Goal: Information Seeking & Learning: Find specific fact

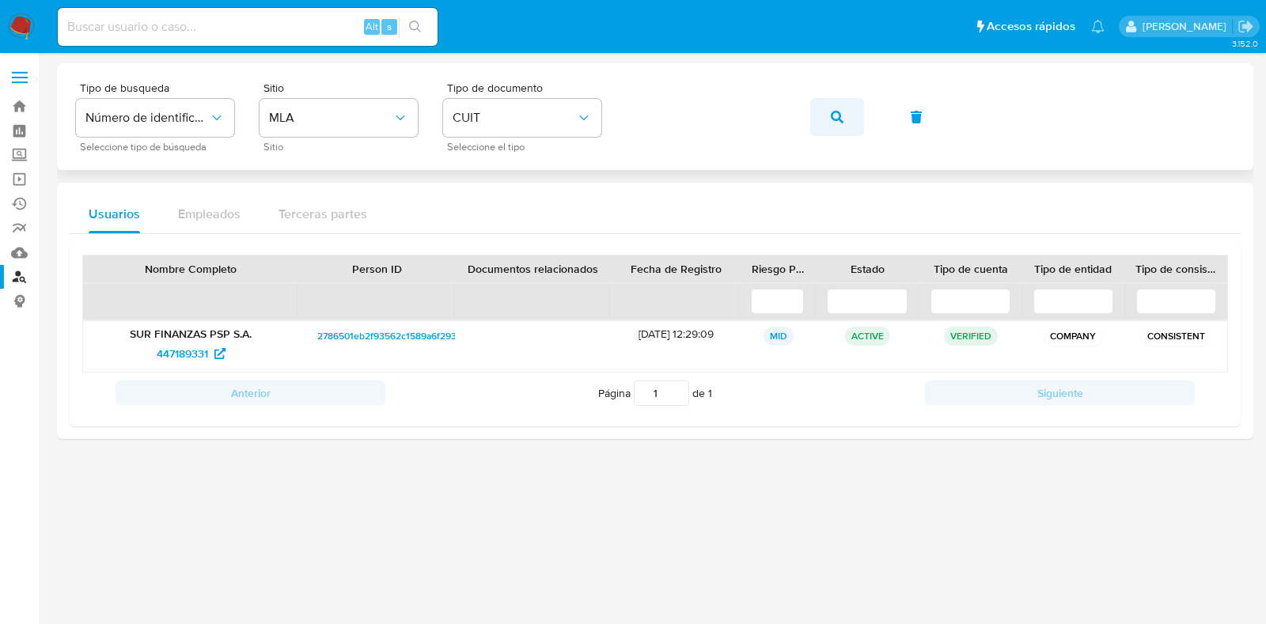
click at [832, 115] on icon "button" at bounding box center [837, 117] width 13 height 13
click at [170, 350] on span "1294407212" at bounding box center [182, 353] width 59 height 25
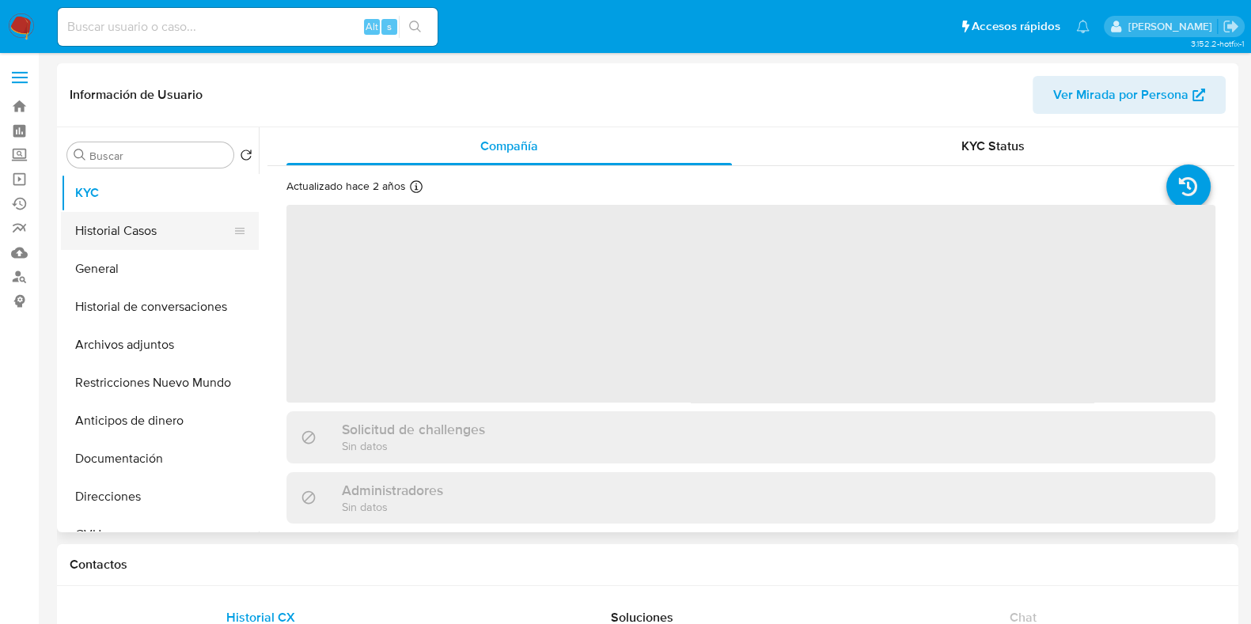
click at [126, 224] on button "Historial Casos" at bounding box center [153, 231] width 185 height 38
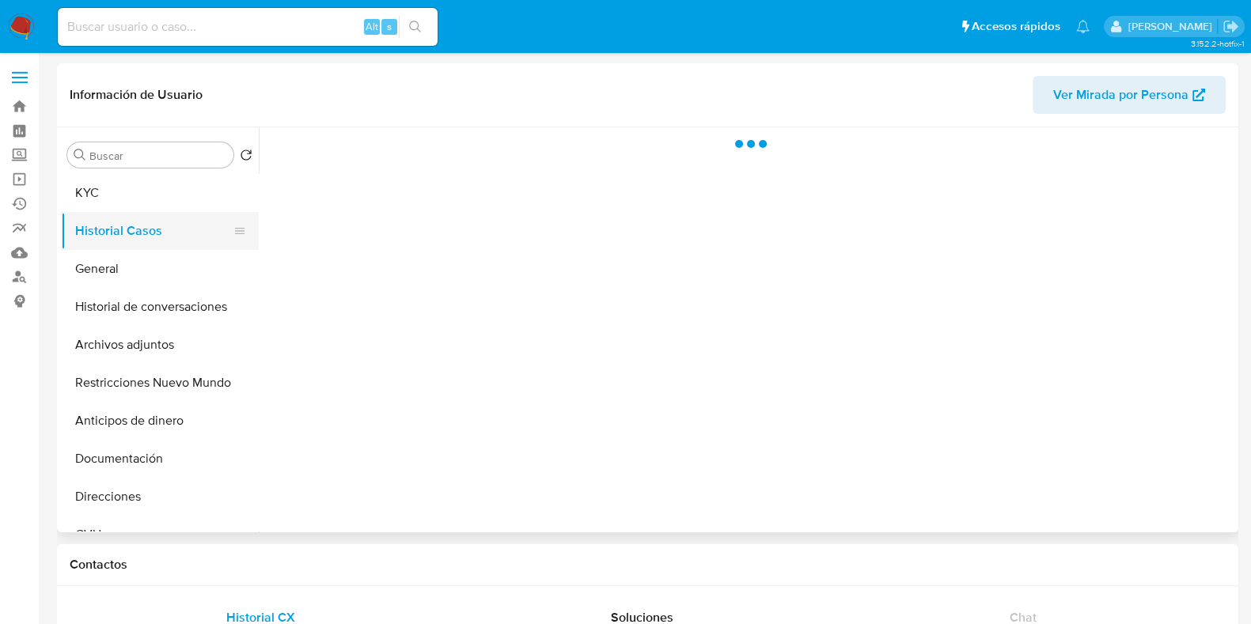
select select "10"
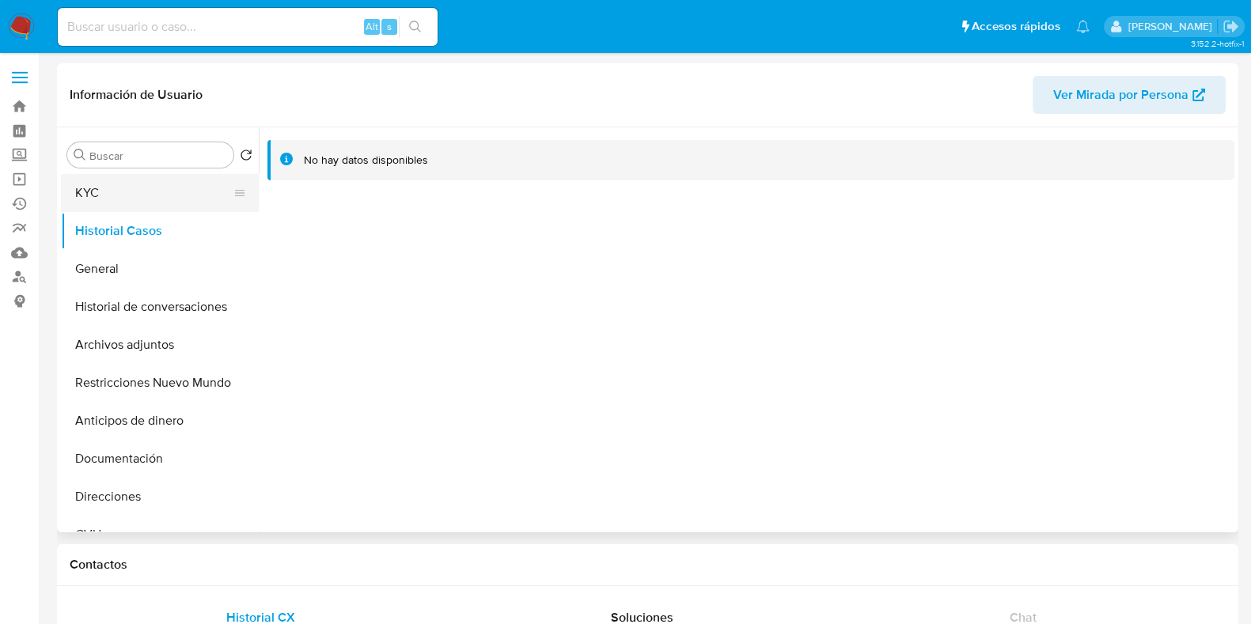
click at [124, 181] on button "KYC" at bounding box center [153, 193] width 185 height 38
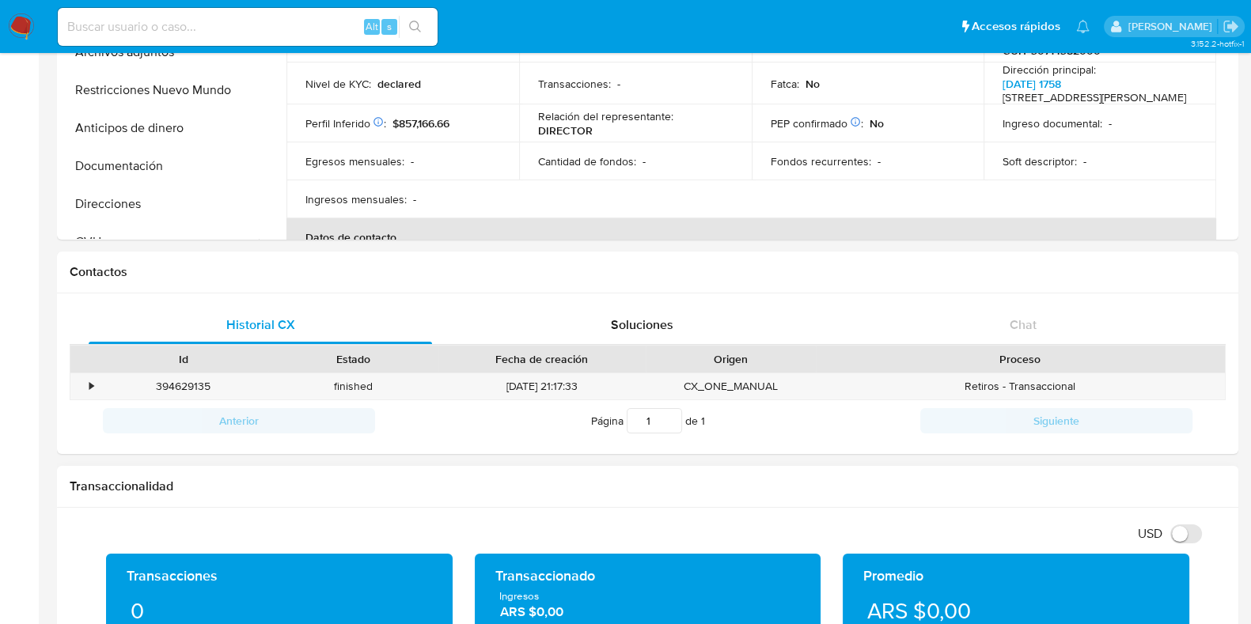
scroll to position [490, 0]
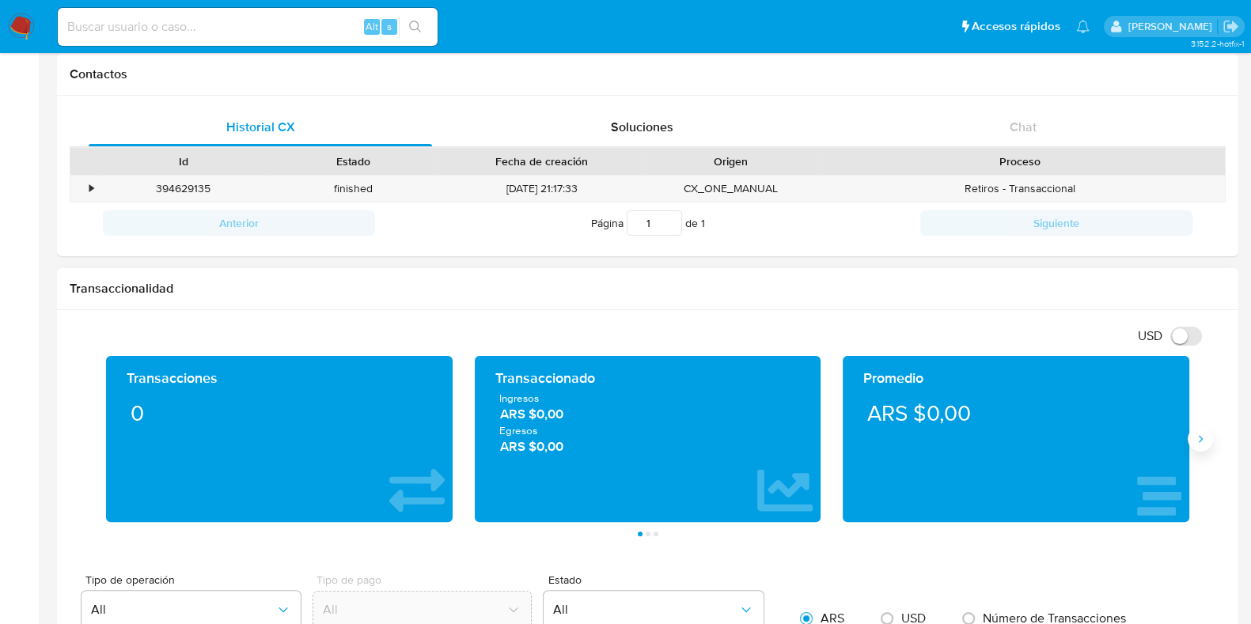
click at [1198, 436] on icon "Siguiente" at bounding box center [1200, 439] width 4 height 7
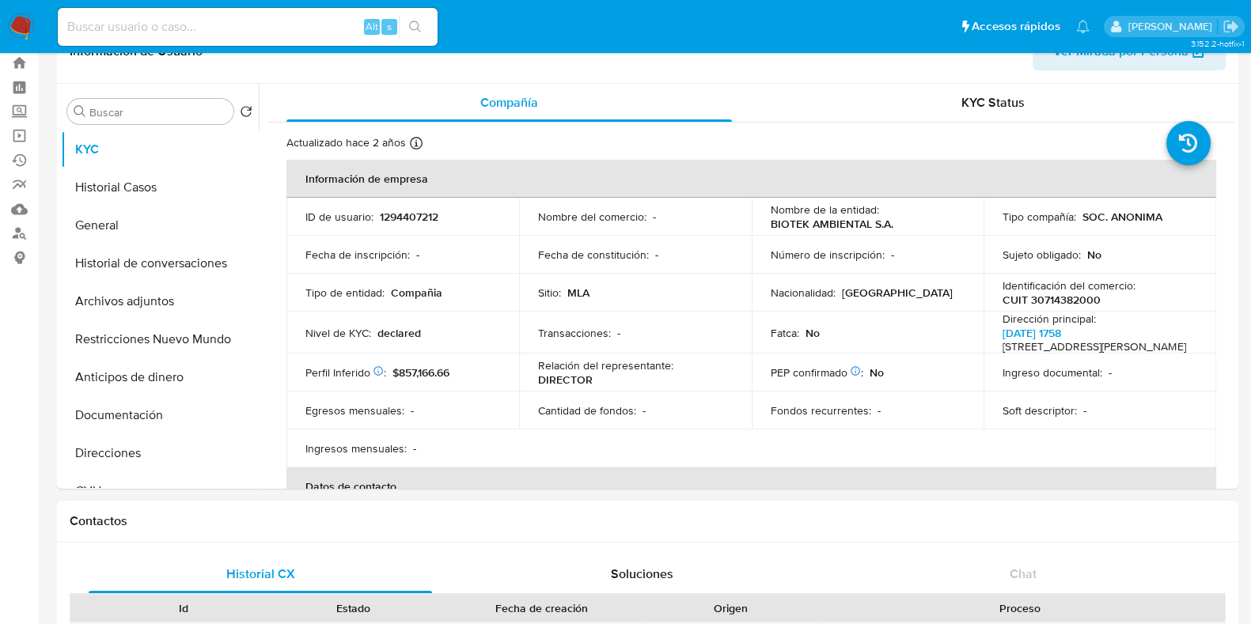
scroll to position [0, 0]
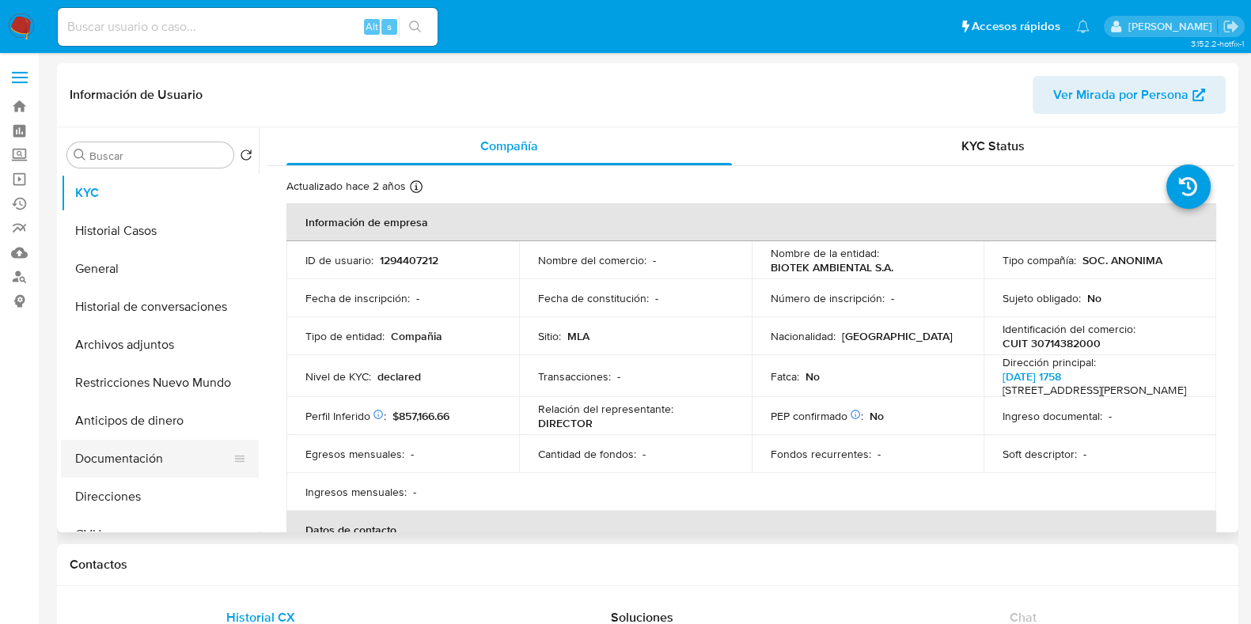
click at [108, 445] on button "Documentación" at bounding box center [153, 459] width 185 height 38
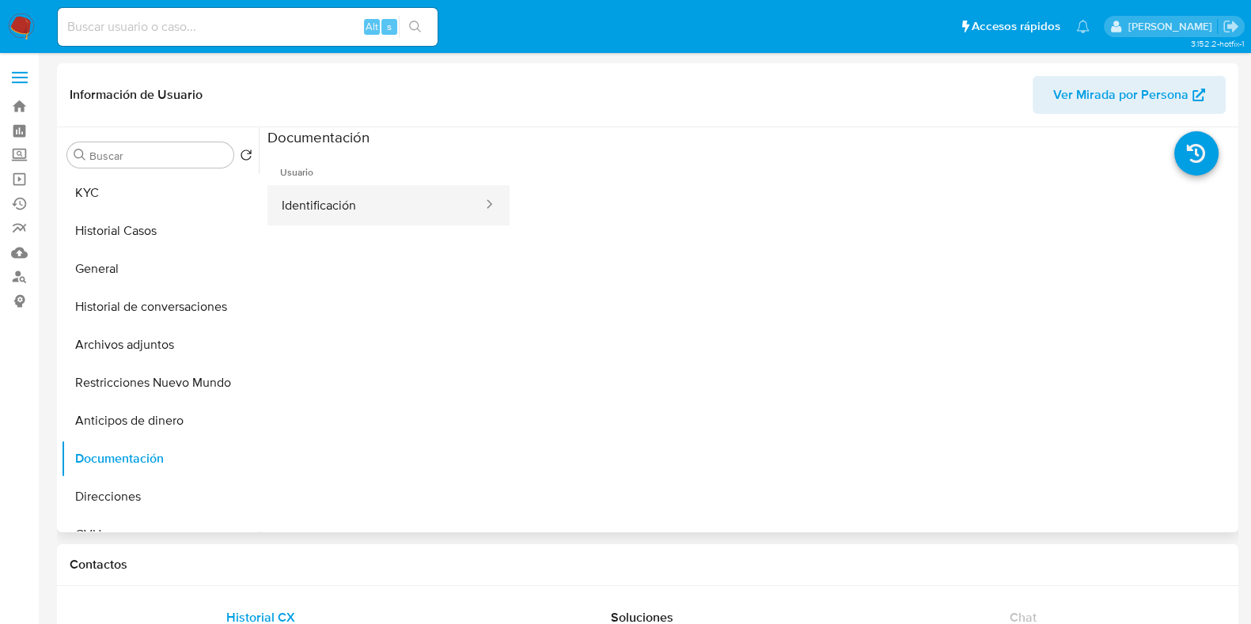
click at [332, 194] on button "Identificación" at bounding box center [375, 205] width 217 height 40
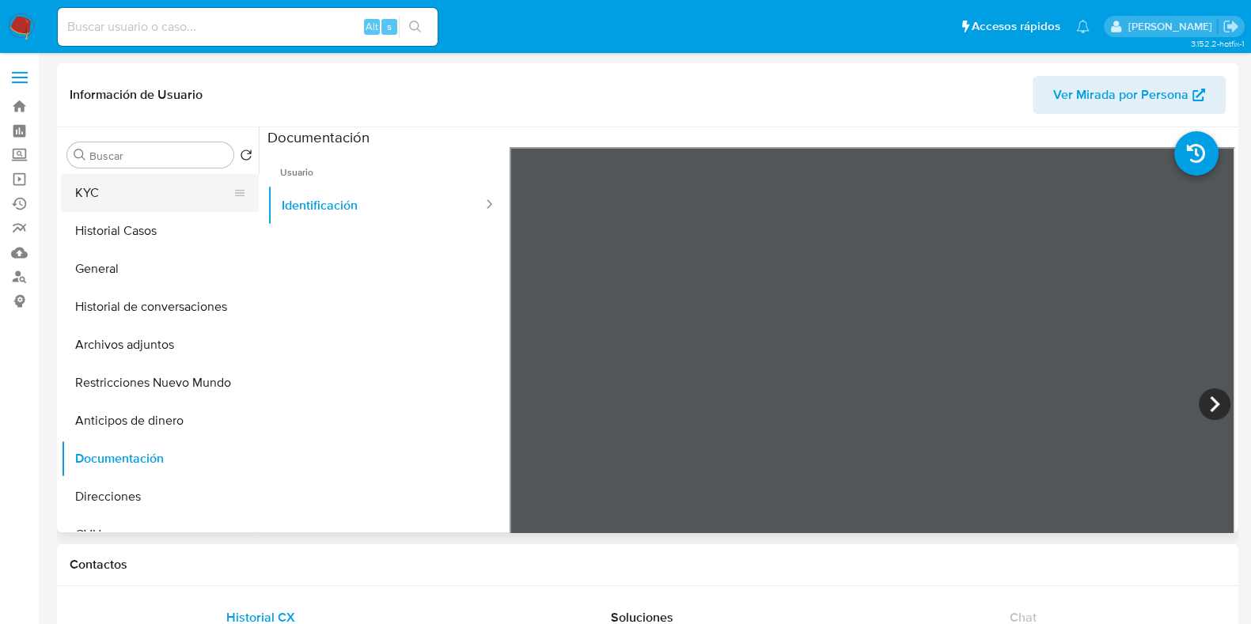
click at [136, 190] on button "KYC" at bounding box center [153, 193] width 185 height 38
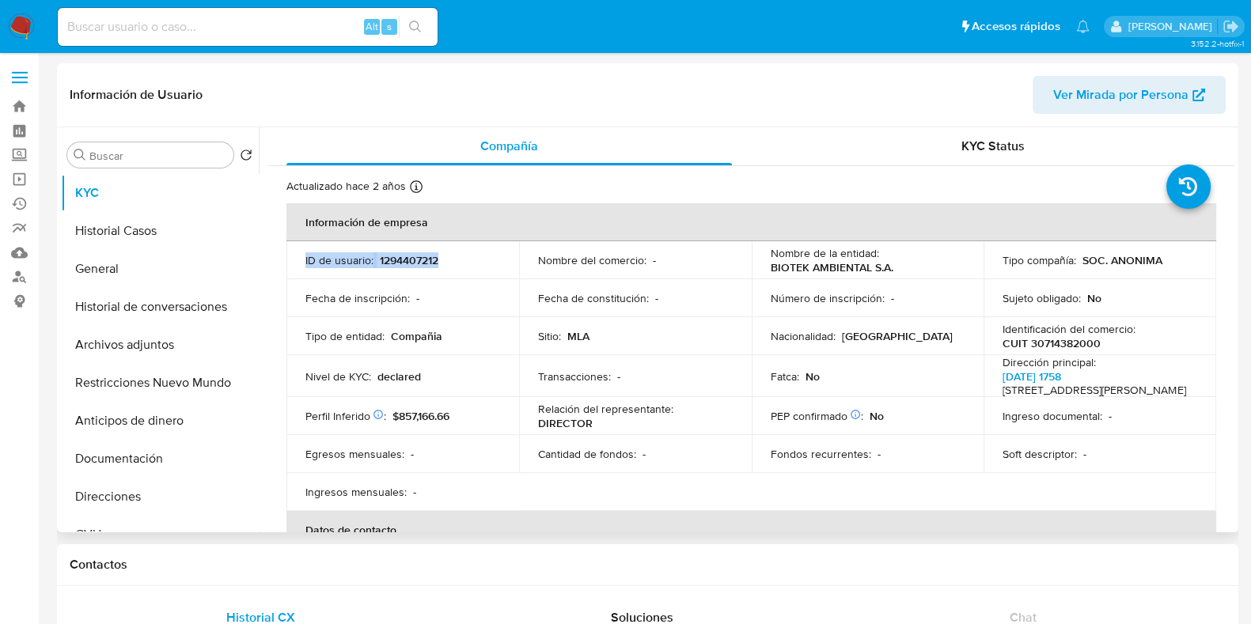
drag, startPoint x: 303, startPoint y: 261, endPoint x: 443, endPoint y: 258, distance: 140.0
click at [443, 258] on td "ID de usuario : 1294407212" at bounding box center [402, 260] width 233 height 38
copy div "ID de usuario : 1294407212"
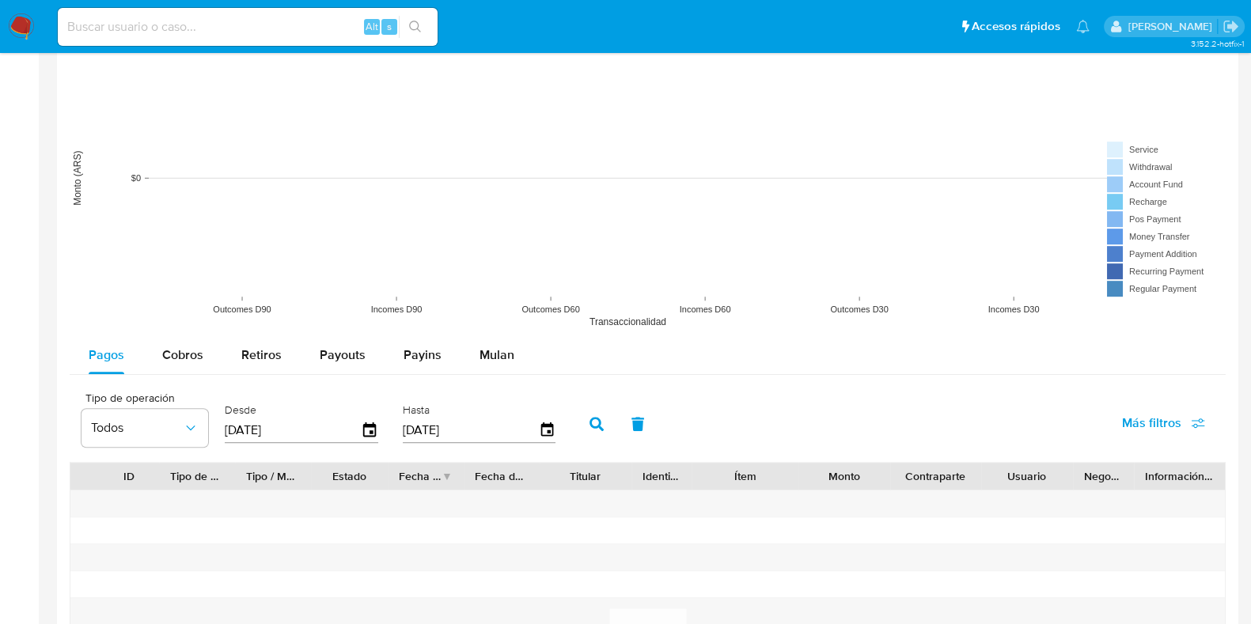
scroll to position [1042, 0]
